Goal: Task Accomplishment & Management: Use online tool/utility

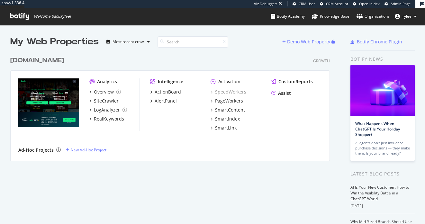
scroll to position [224, 425]
click at [108, 122] on div "Analytics Overview SiteCrawler LogAnalyzer RealKeywords" at bounding box center [114, 104] width 50 height 53
click at [108, 119] on div "RealKeywords" at bounding box center [109, 119] width 30 height 6
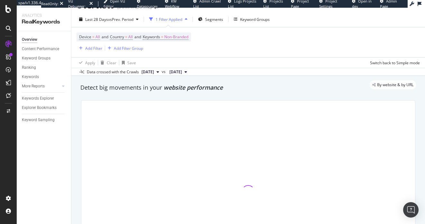
scroll to position [13, 0]
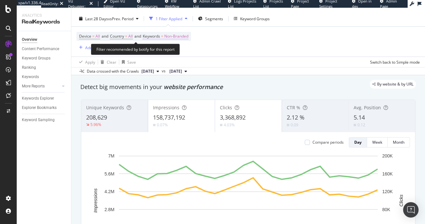
click at [163, 34] on span "=" at bounding box center [162, 35] width 2 height 5
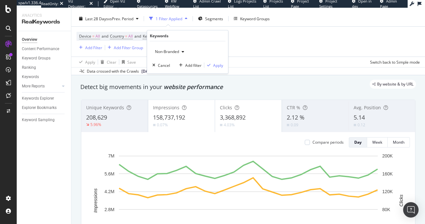
click at [179, 52] on div "button" at bounding box center [183, 52] width 8 height 4
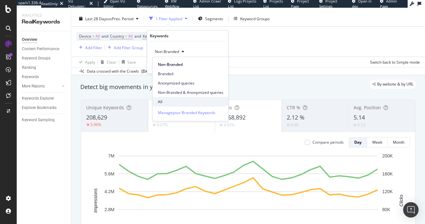
click at [177, 101] on span "All" at bounding box center [191, 102] width 66 height 6
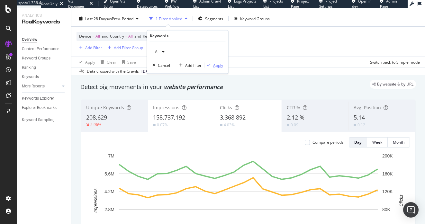
click at [222, 66] on div "Apply" at bounding box center [218, 64] width 10 height 5
